Goal: Register for event/course

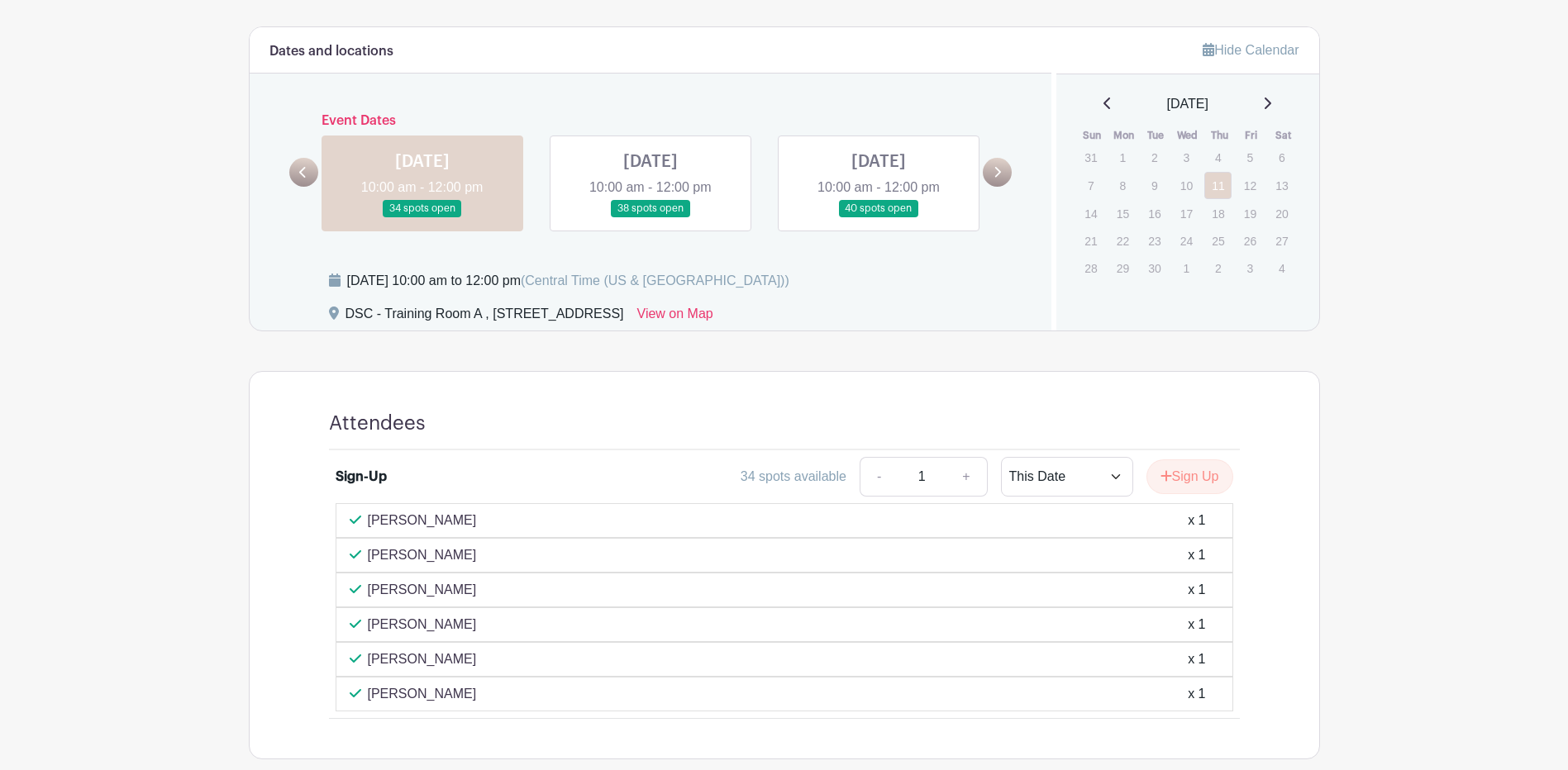
scroll to position [609, 0]
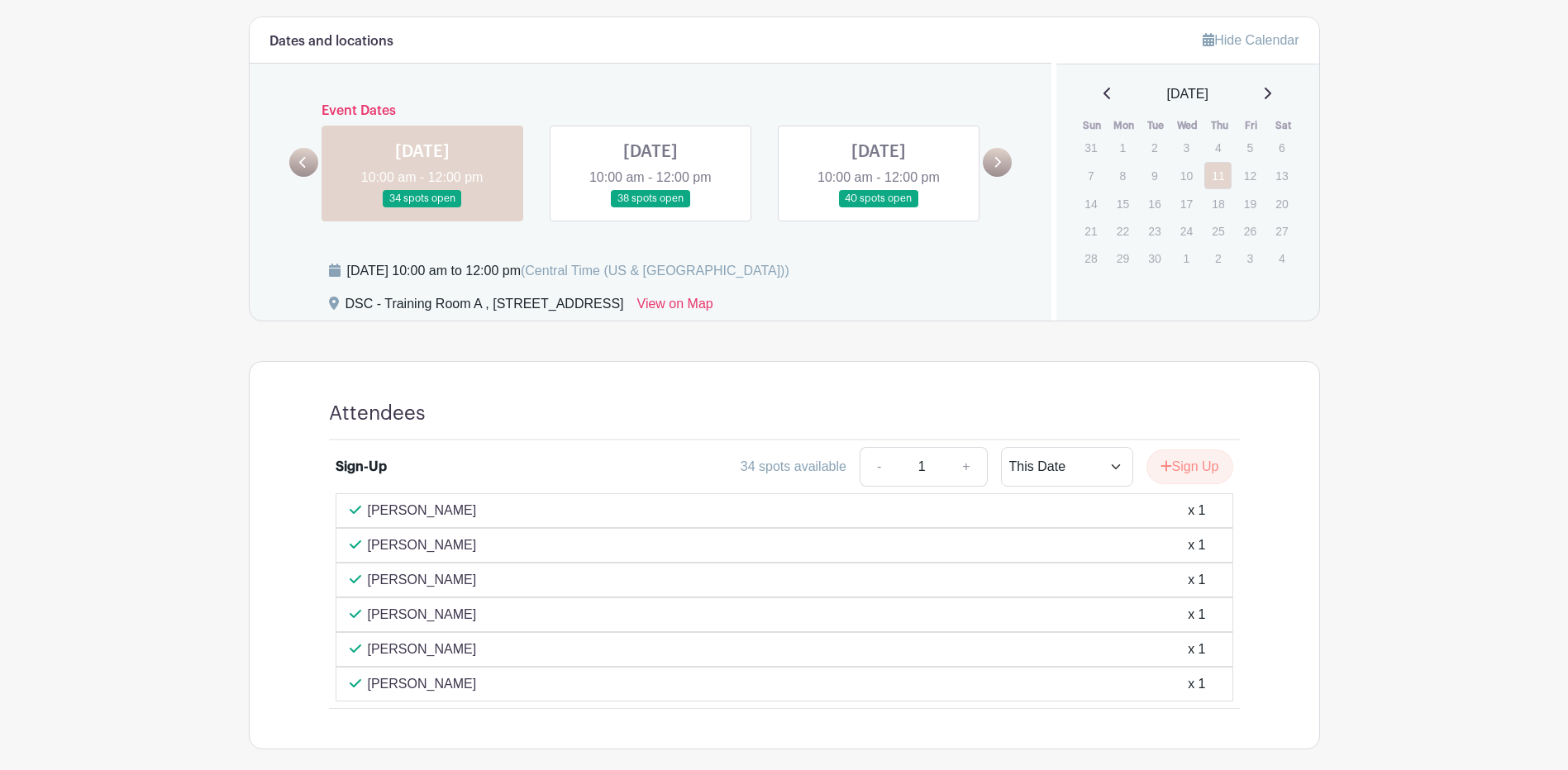
click at [651, 207] on link at bounding box center [651, 207] width 0 height 0
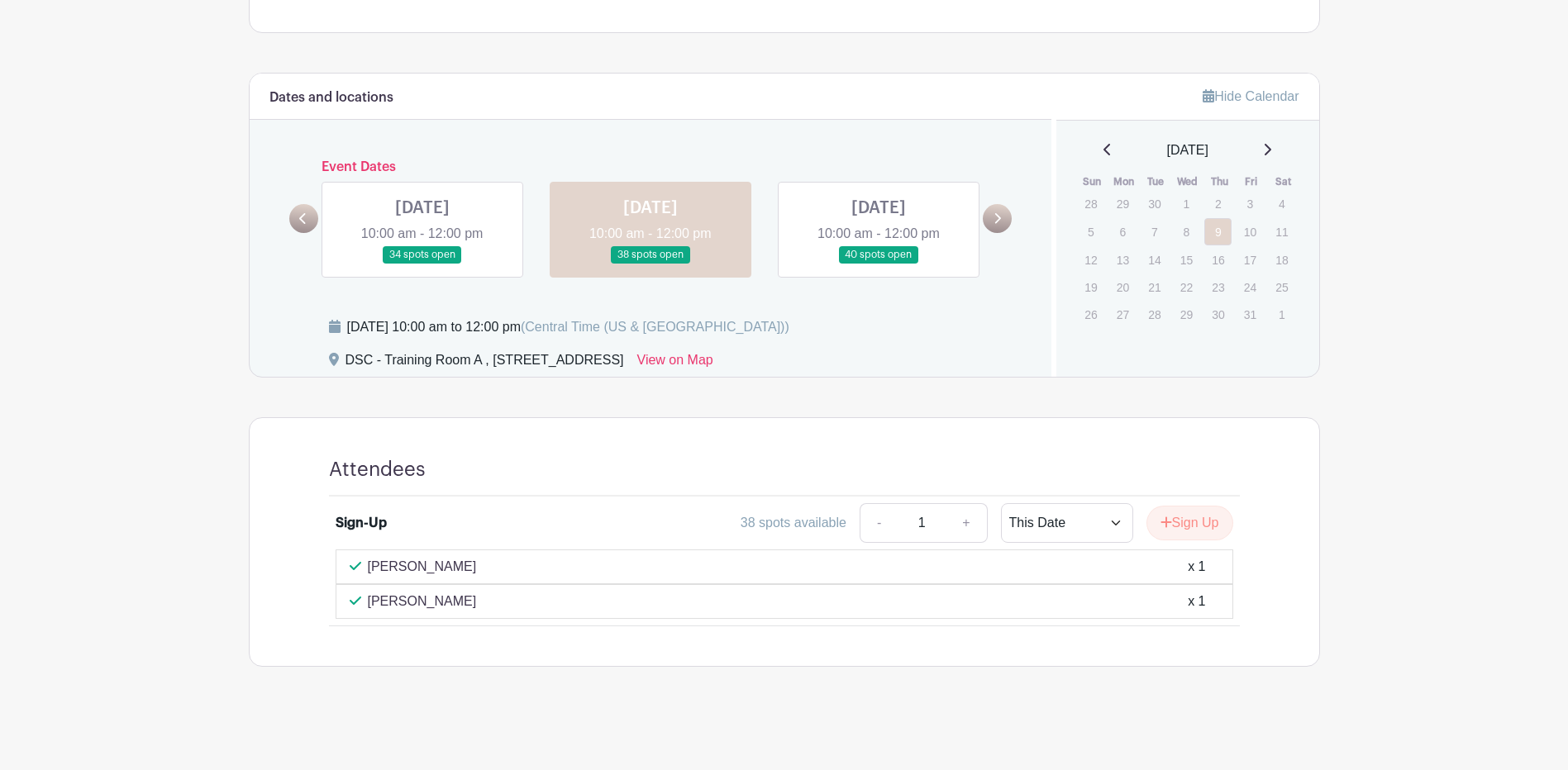
scroll to position [553, 0]
click at [879, 263] on link at bounding box center [879, 263] width 0 height 0
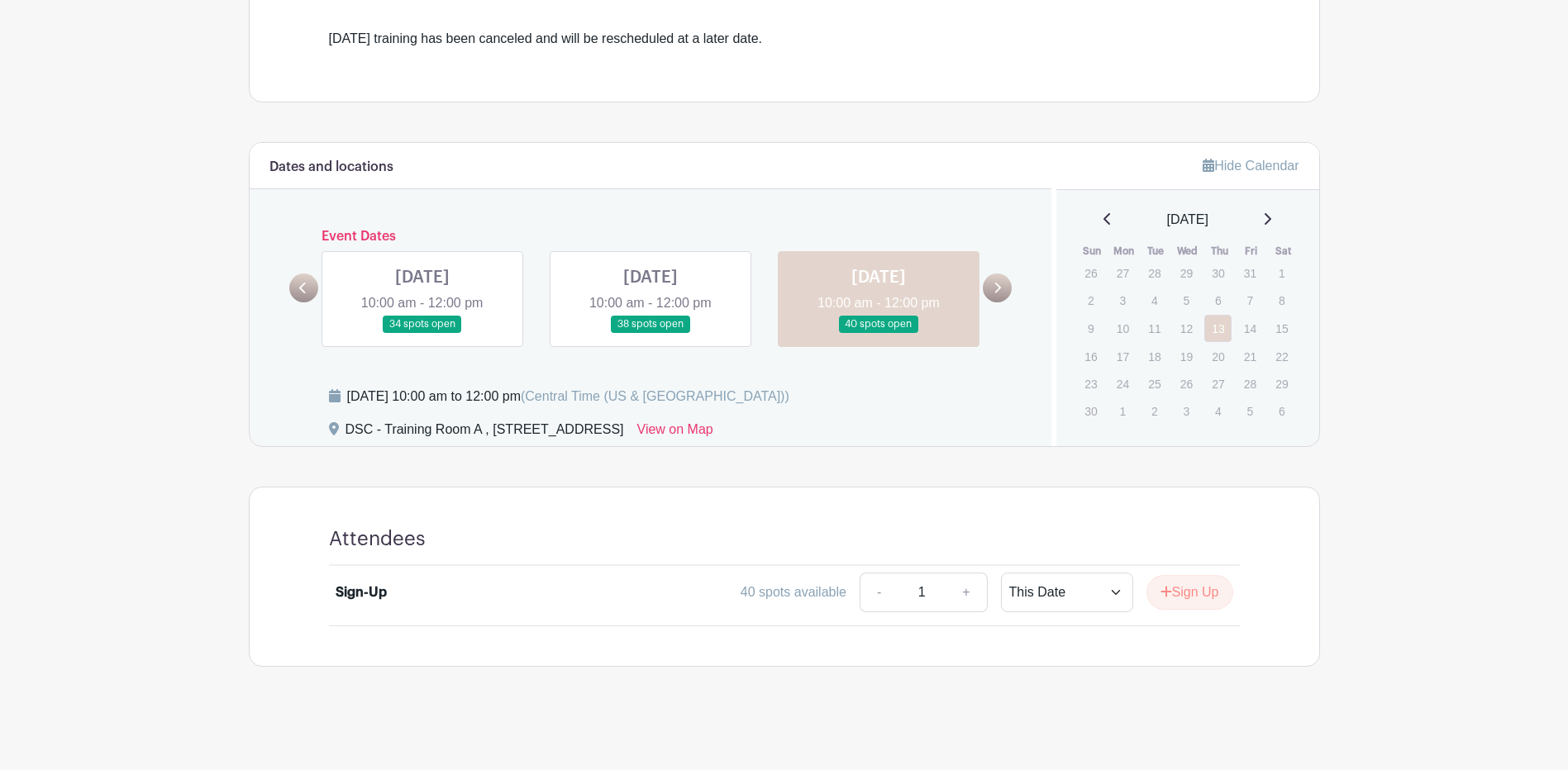
click at [651, 333] on link at bounding box center [651, 333] width 0 height 0
click at [422, 333] on link at bounding box center [422, 333] width 0 height 0
click at [278, 279] on div "Dates and locations Event Dates THU Sep 11, 2025 10:00 am - 12:00 pm 34 spots o…" at bounding box center [651, 294] width 802 height 304
